Goal: Information Seeking & Learning: Learn about a topic

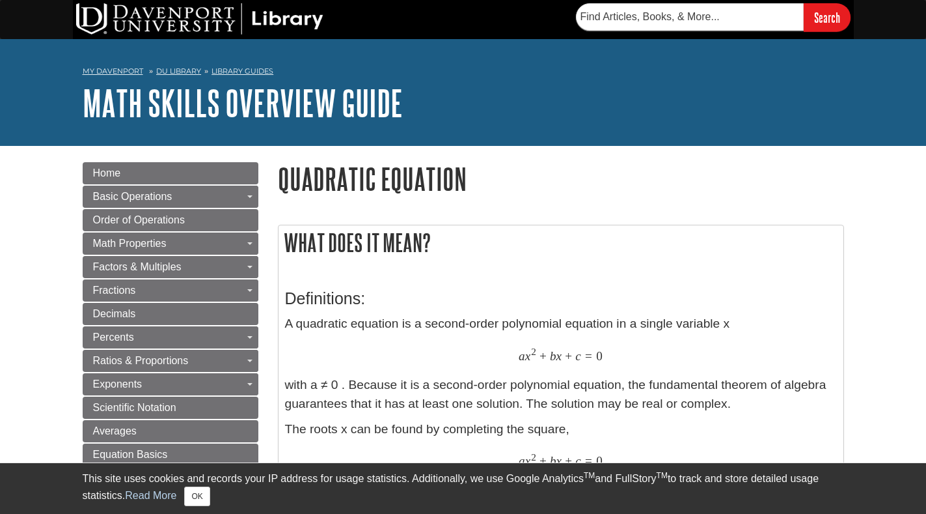
click at [195, 331] on link "Percents" at bounding box center [171, 337] width 176 height 22
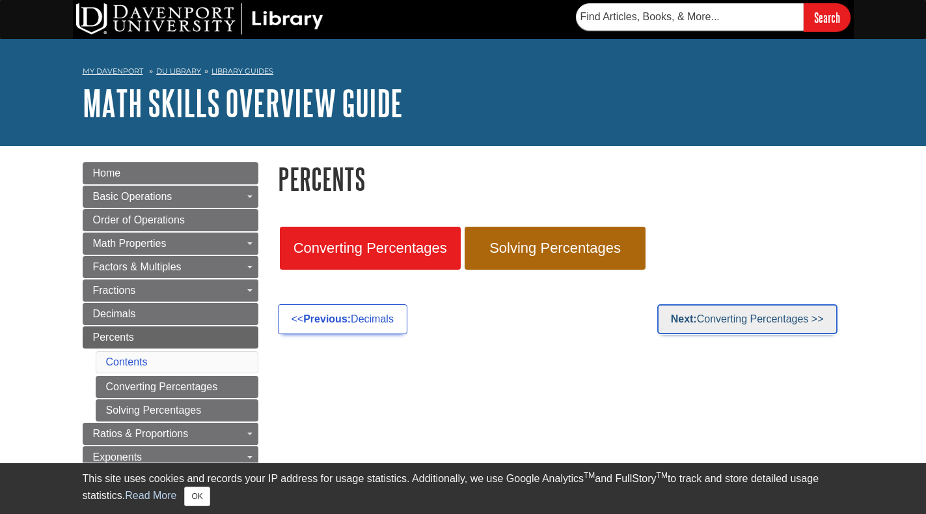
click at [728, 328] on link "Next: Converting Percentages >>" at bounding box center [748, 319] width 180 height 30
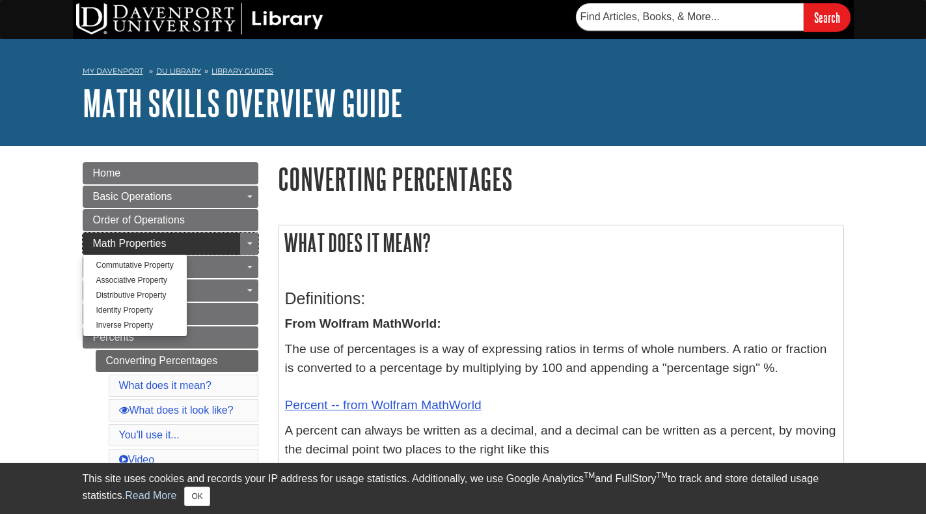
click at [102, 251] on link "Math Properties" at bounding box center [171, 243] width 176 height 22
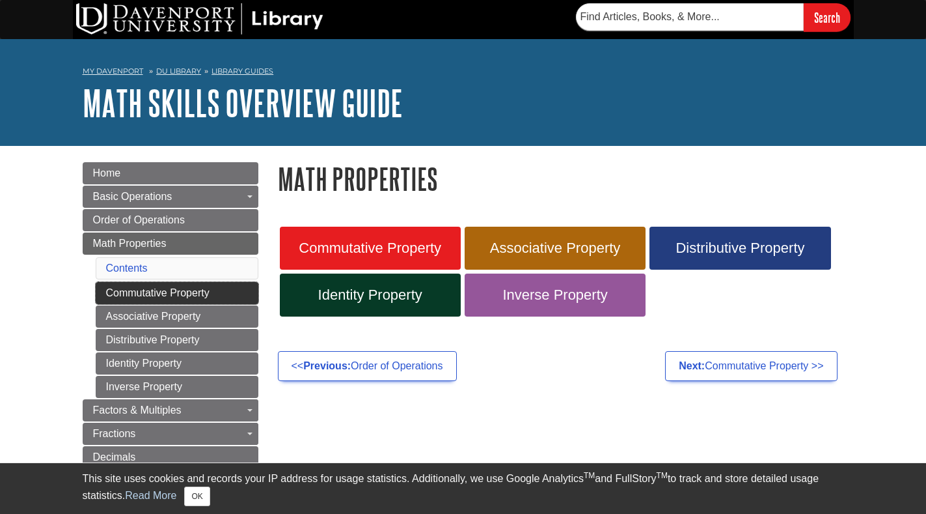
click at [214, 288] on link "Commutative Property" at bounding box center [177, 293] width 163 height 22
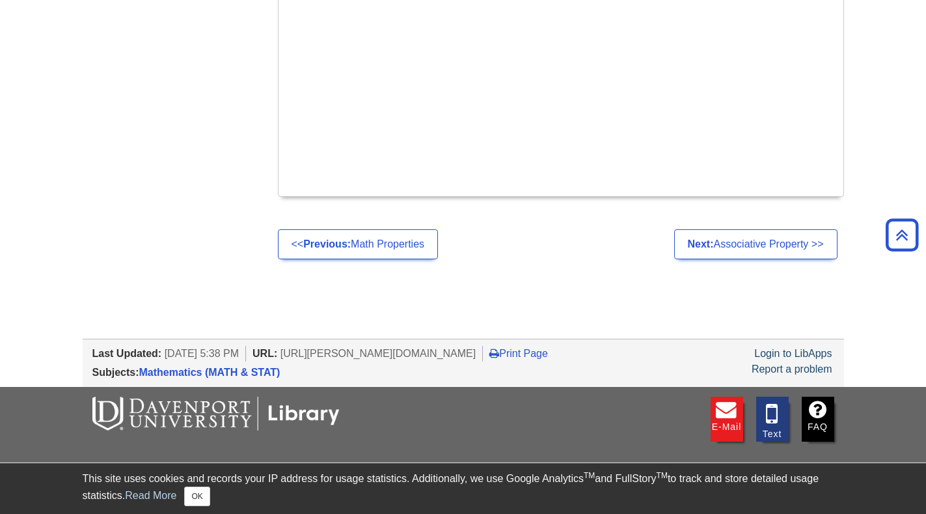
scroll to position [1446, 0]
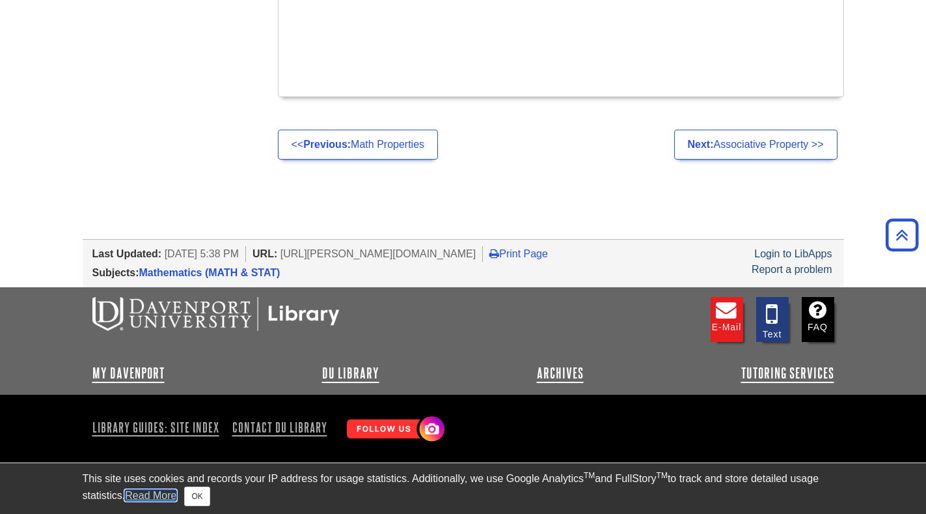
click at [163, 493] on link "Read More" at bounding box center [150, 495] width 51 height 11
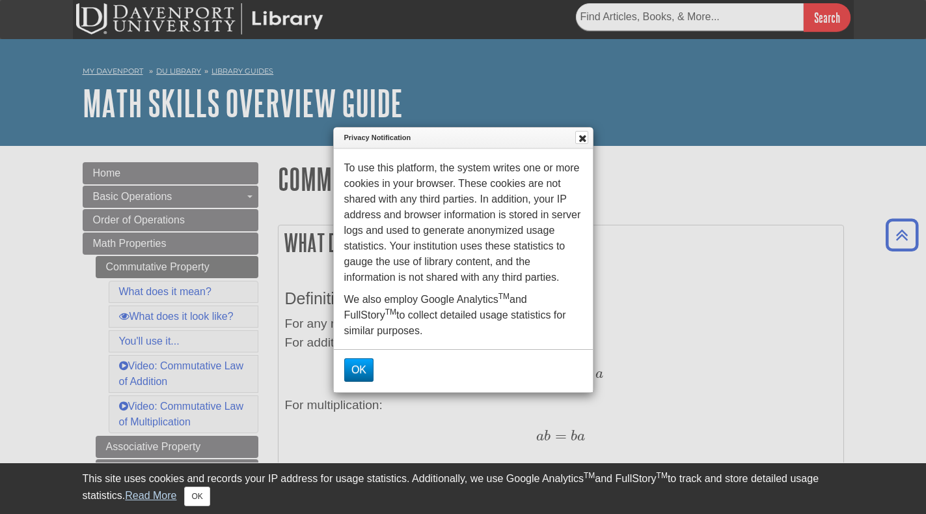
scroll to position [60, 0]
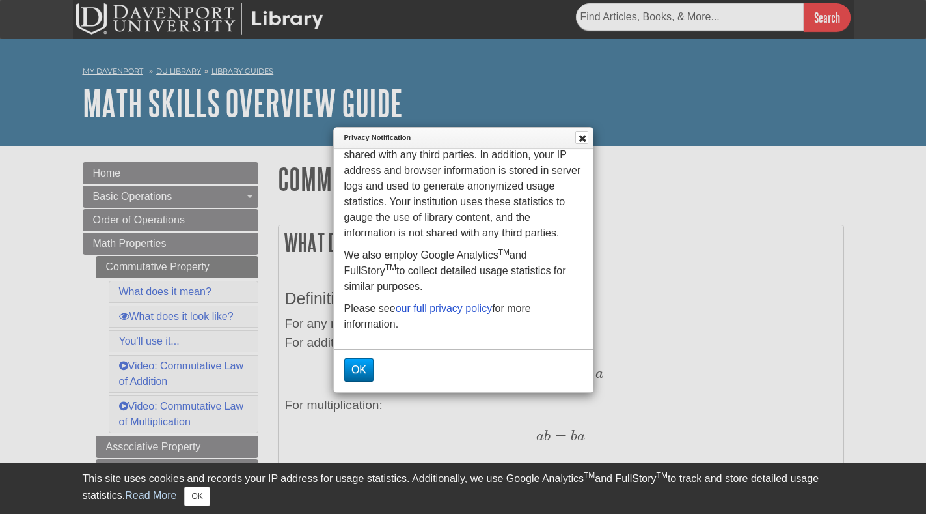
click at [509, 484] on div "This site uses cookies and records your IP address for usage statistics. Additi…" at bounding box center [464, 488] width 762 height 35
click at [508, 479] on div "This site uses cookies and records your IP address for usage statistics. Additi…" at bounding box center [464, 488] width 762 height 35
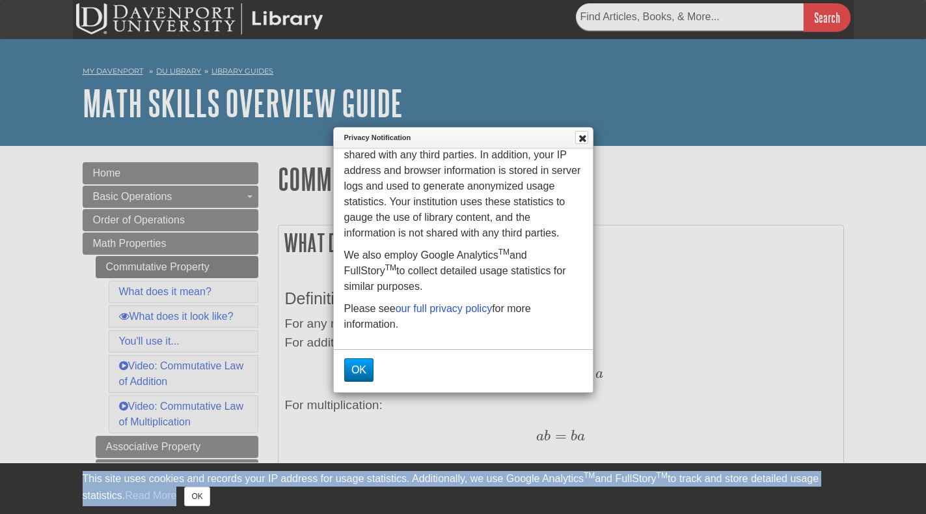
drag, startPoint x: 508, startPoint y: 479, endPoint x: 500, endPoint y: 458, distance: 21.9
click at [506, 473] on div "This site uses cookies and records your IP address for usage statistics. Additi…" at bounding box center [464, 488] width 762 height 35
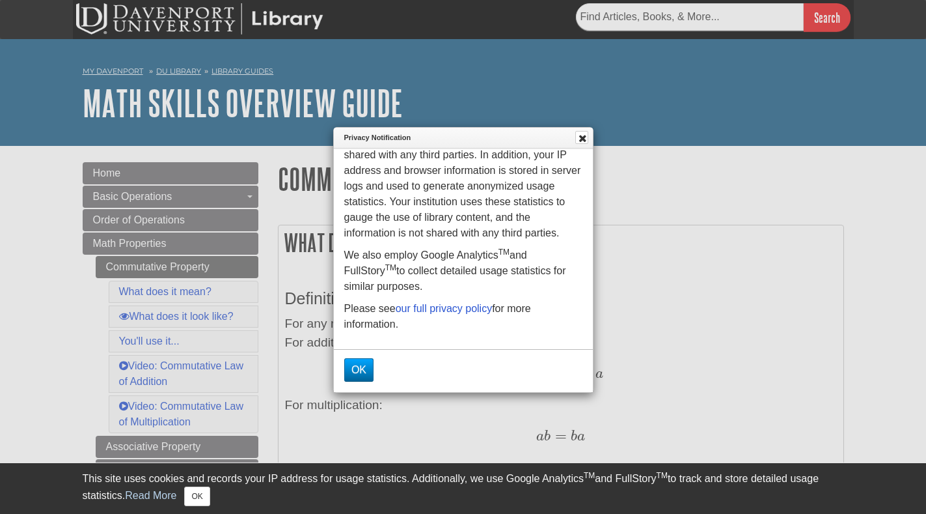
click at [482, 279] on p "We also employ Google Analytics TM and FullStory TM to collect detailed usage s…" at bounding box center [463, 270] width 238 height 47
click at [585, 135] on icon at bounding box center [584, 138] width 14 height 10
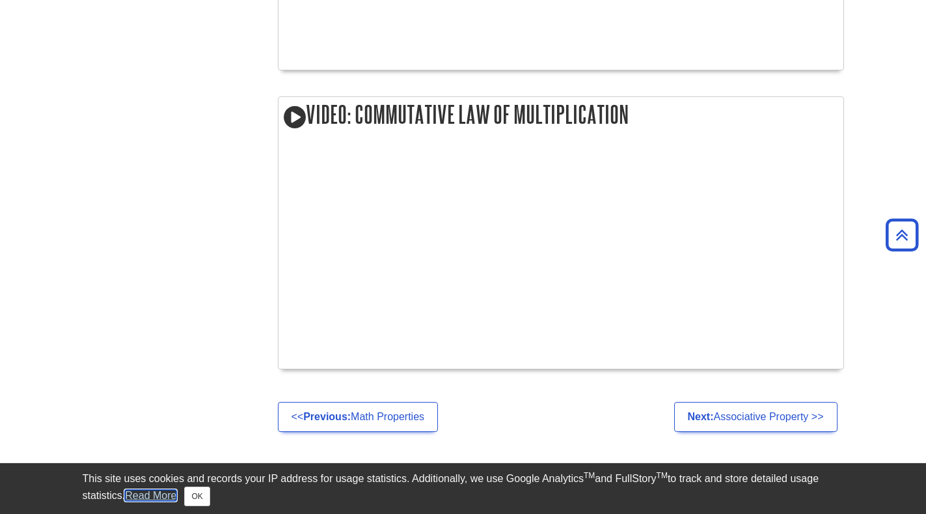
scroll to position [1446, 0]
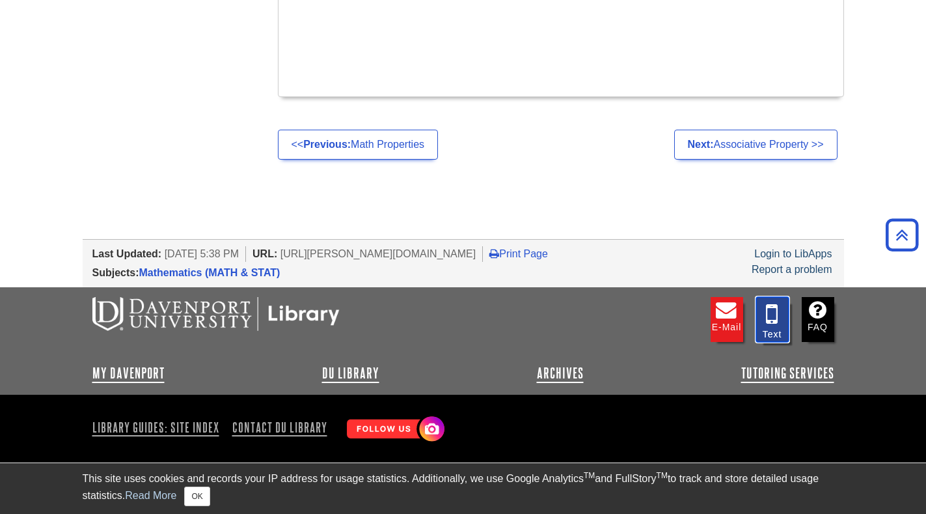
click at [772, 326] on icon at bounding box center [773, 313] width 30 height 27
click at [771, 326] on icon at bounding box center [773, 313] width 30 height 27
click at [790, 383] on li "Tutoring Services" at bounding box center [788, 372] width 93 height 23
click at [789, 372] on link "Tutoring Services" at bounding box center [788, 373] width 93 height 16
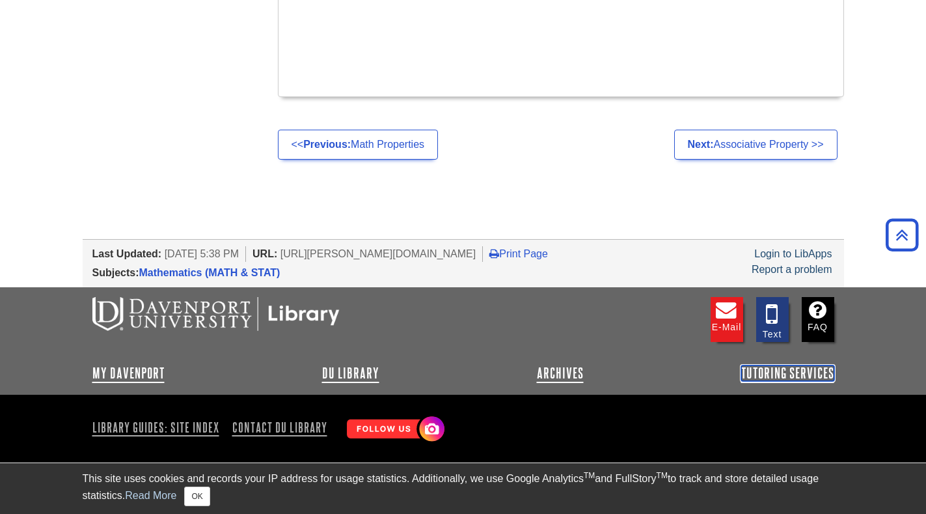
click at [789, 372] on link "Tutoring Services" at bounding box center [788, 373] width 93 height 16
